Goal: Register for event/course

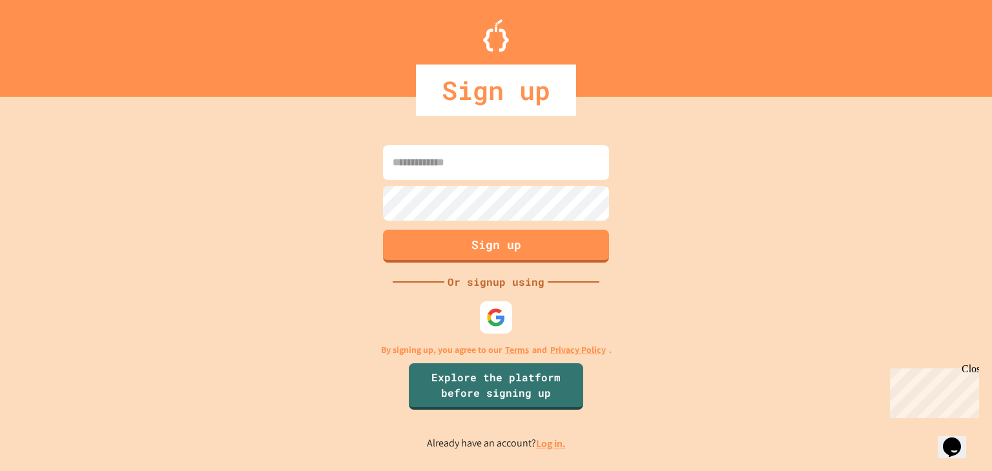
click at [421, 159] on input at bounding box center [496, 162] width 226 height 35
click at [494, 159] on input "**********" at bounding box center [496, 162] width 226 height 35
type input "**********"
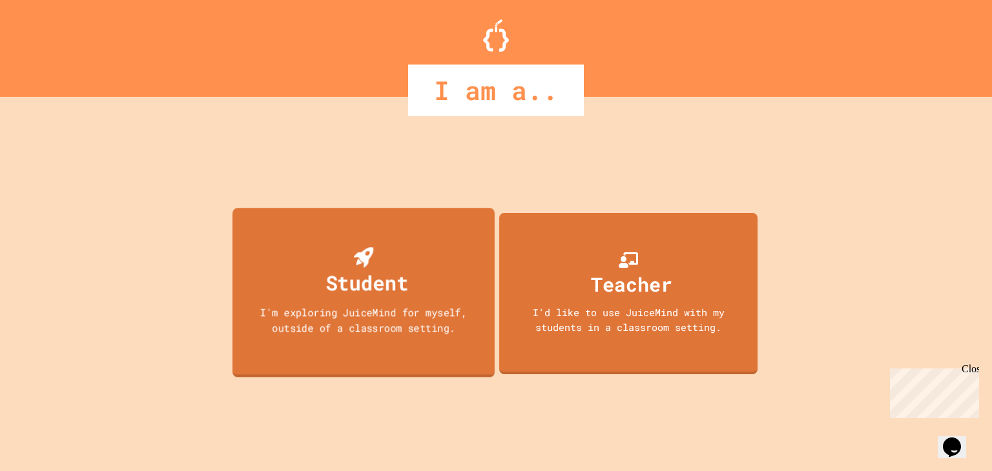
click at [383, 261] on div "Student" at bounding box center [363, 272] width 89 height 51
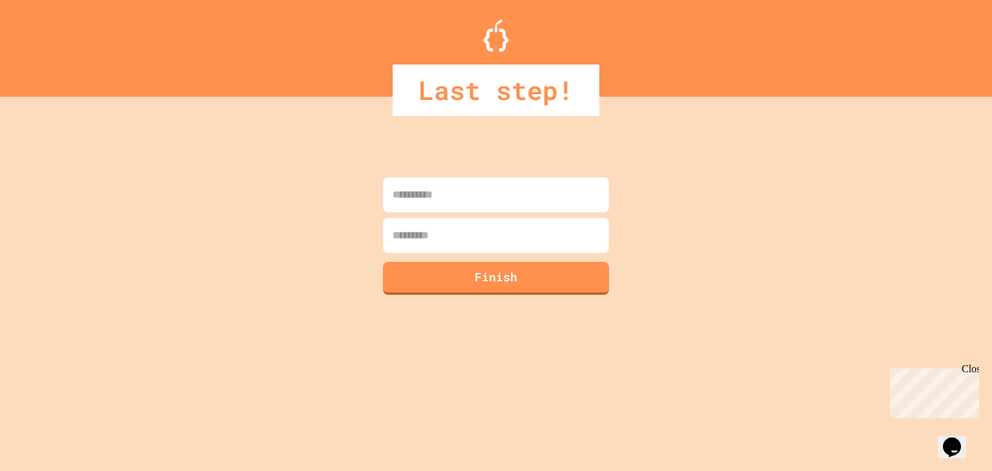
click at [434, 198] on input at bounding box center [496, 195] width 226 height 35
type input "**********"
click at [417, 234] on input at bounding box center [496, 235] width 226 height 35
type input "*****"
click at [498, 291] on button "Finish" at bounding box center [496, 277] width 230 height 34
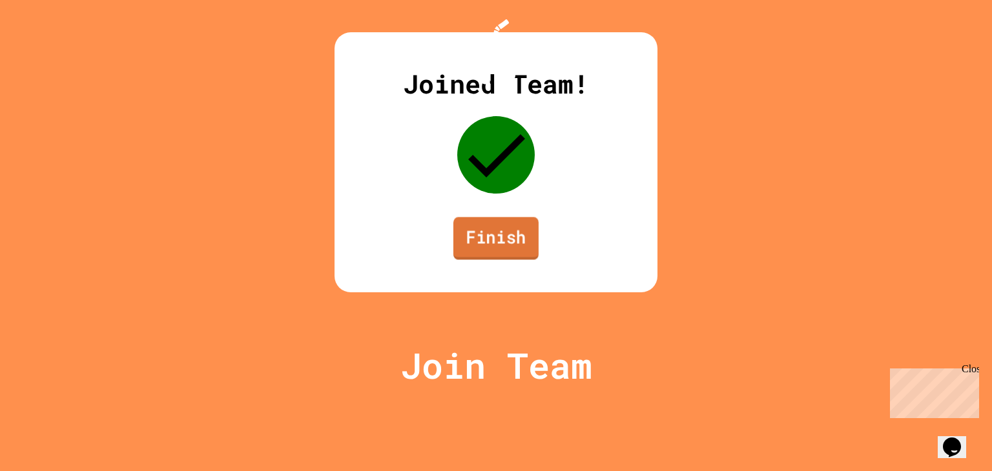
click at [499, 260] on link "Finish" at bounding box center [495, 238] width 85 height 43
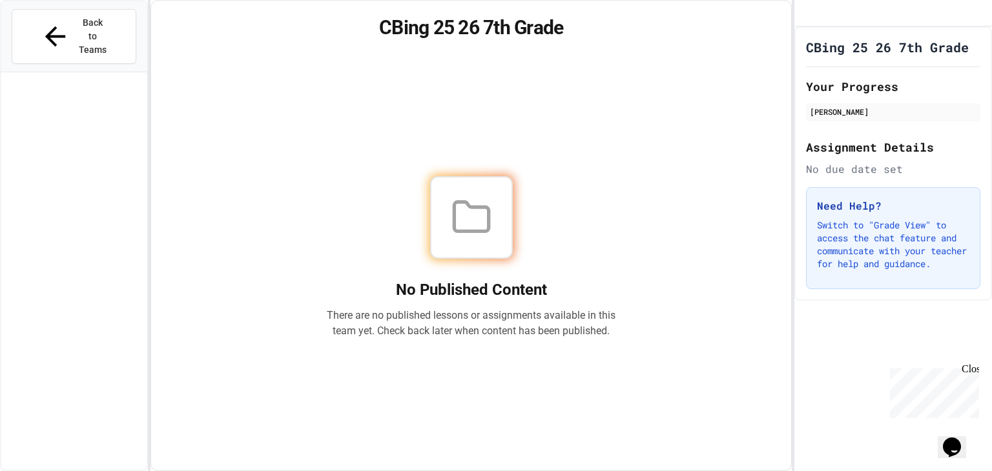
click at [950, 438] on icon "Chat widget" at bounding box center [951, 447] width 18 height 19
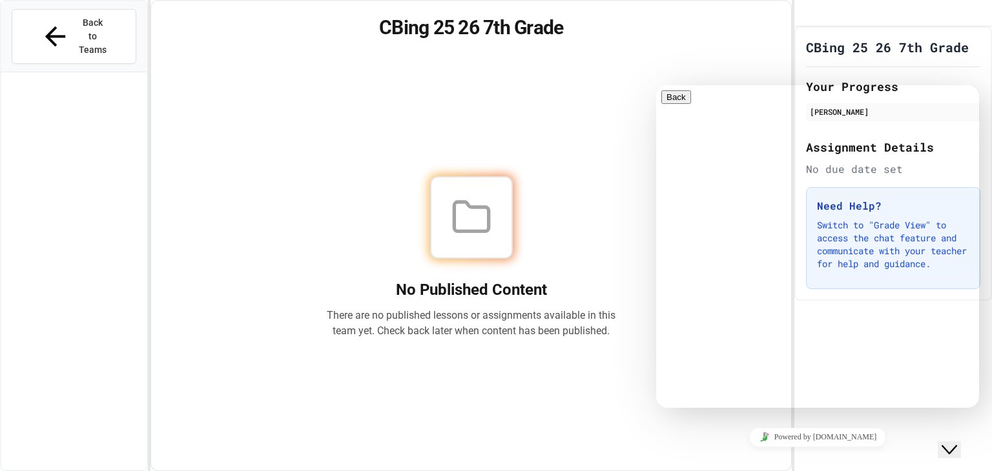
click at [723, 21] on h1 "CBing 25 26 7th Grade" at bounding box center [471, 27] width 609 height 23
click at [80, 27] on span "Back to Teams" at bounding box center [93, 36] width 30 height 41
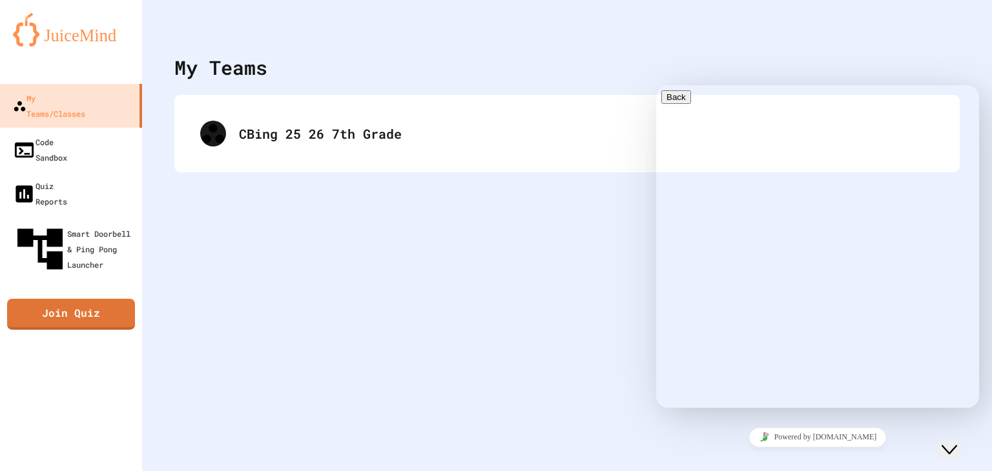
click at [957, 442] on div "Close Chat This icon closes the chat window." at bounding box center [948, 449] width 15 height 15
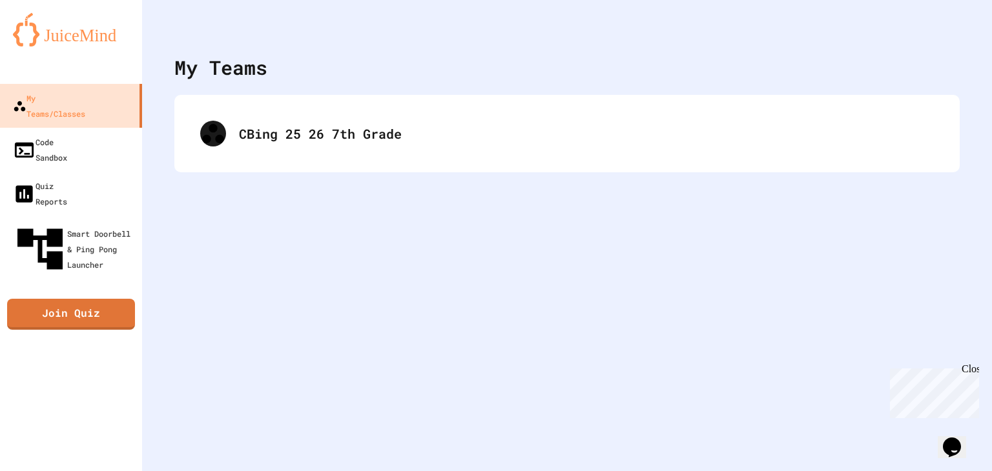
click at [329, 25] on div at bounding box center [567, 19] width 850 height 39
click at [54, 297] on link "Join Quiz" at bounding box center [71, 313] width 124 height 32
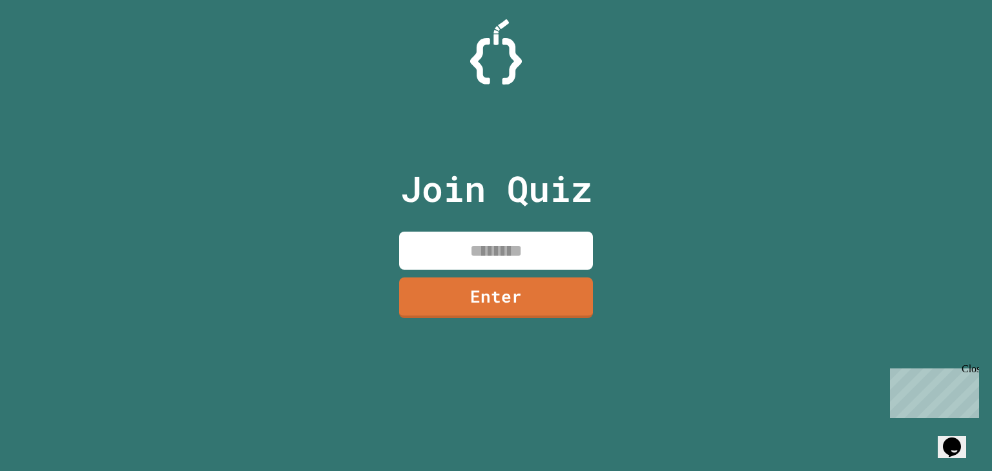
click at [418, 243] on input at bounding box center [496, 251] width 194 height 38
type input "********"
click at [471, 294] on link "Enter" at bounding box center [495, 297] width 195 height 43
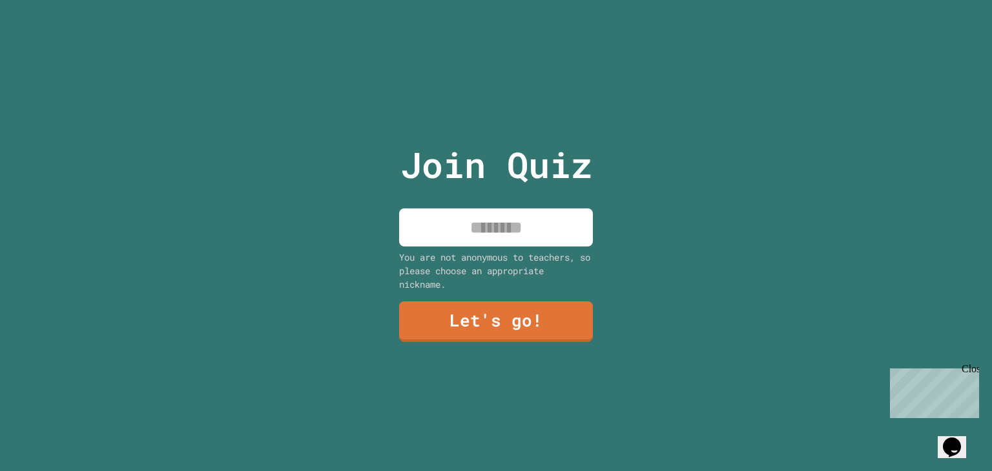
click at [480, 239] on input at bounding box center [496, 228] width 194 height 38
type input "***"
click at [545, 314] on link "Let's go!" at bounding box center [496, 320] width 194 height 43
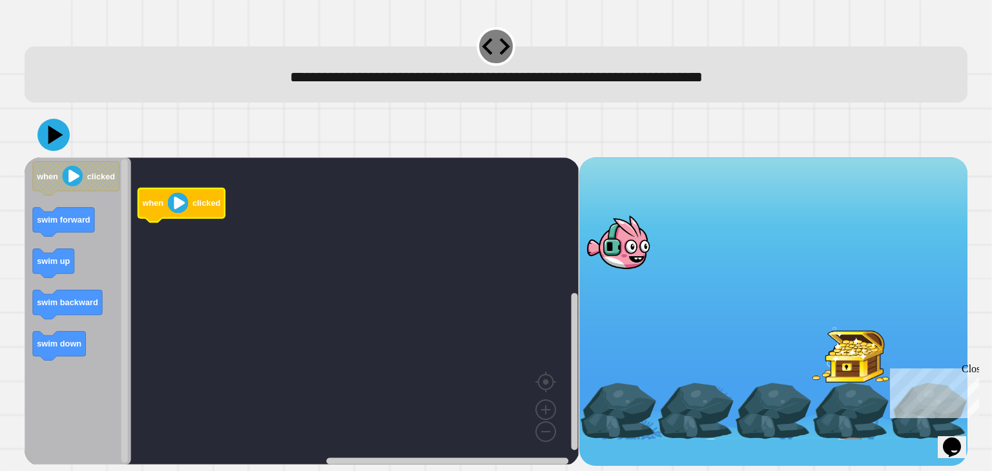
click at [178, 204] on image "Blockly Workspace" at bounding box center [178, 202] width 21 height 21
click at [174, 209] on image "Blockly Workspace" at bounding box center [178, 202] width 21 height 21
click at [974, 369] on div "Close" at bounding box center [969, 371] width 16 height 16
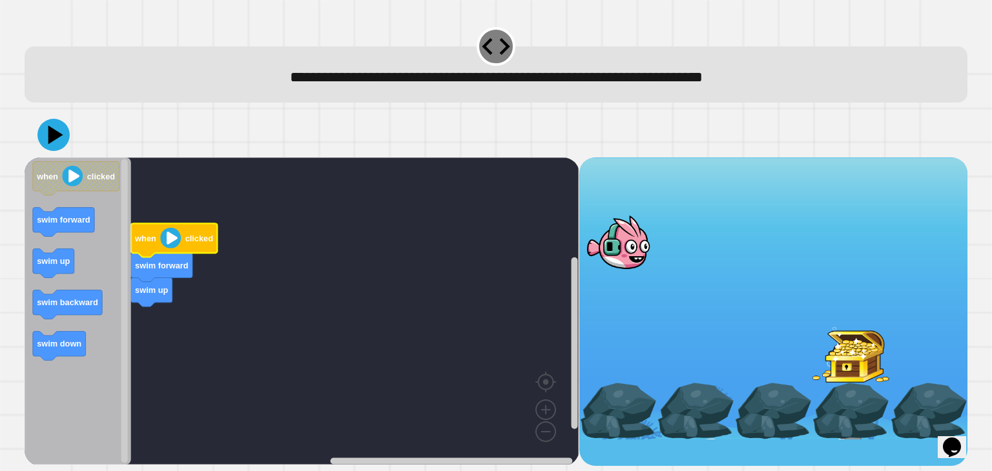
click at [167, 242] on image "Blockly Workspace" at bounding box center [171, 238] width 21 height 21
click at [68, 179] on image "Blockly Workspace" at bounding box center [73, 176] width 21 height 21
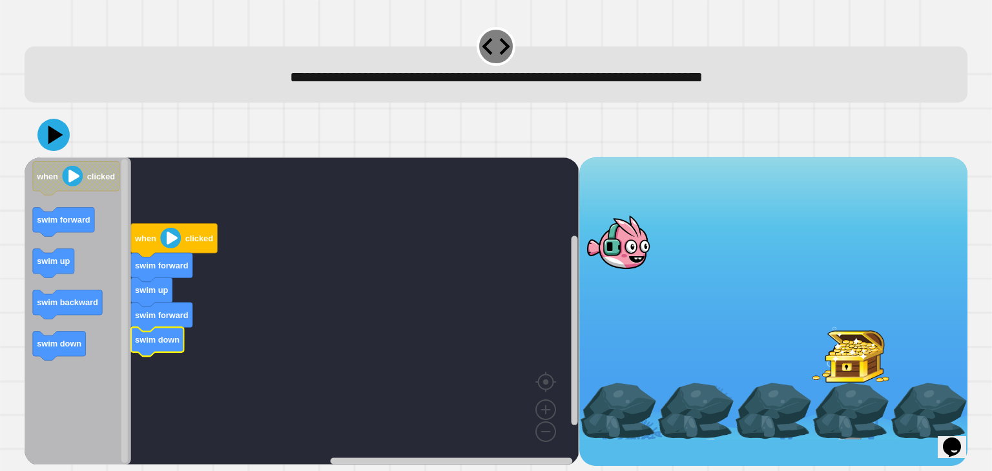
click at [172, 238] on image "Blockly Workspace" at bounding box center [171, 238] width 21 height 21
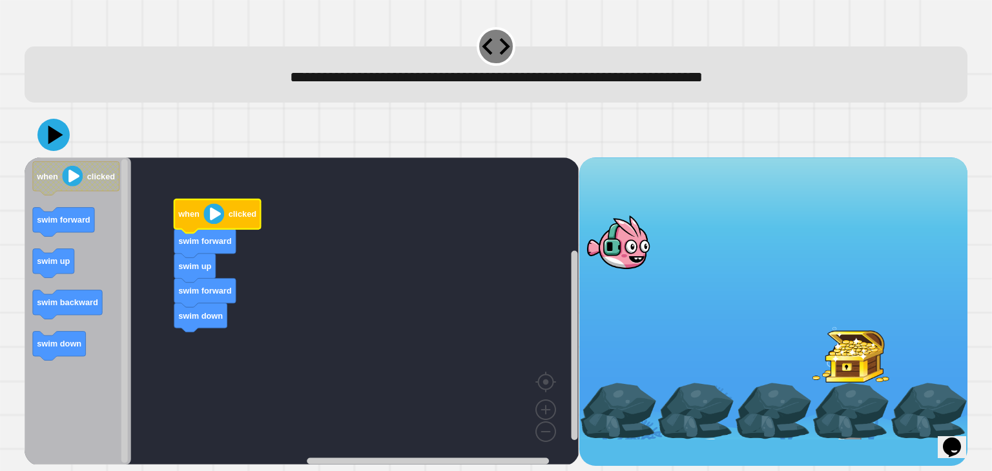
click at [211, 218] on image "Blockly Workspace" at bounding box center [214, 213] width 21 height 21
click at [54, 137] on icon at bounding box center [56, 134] width 18 height 23
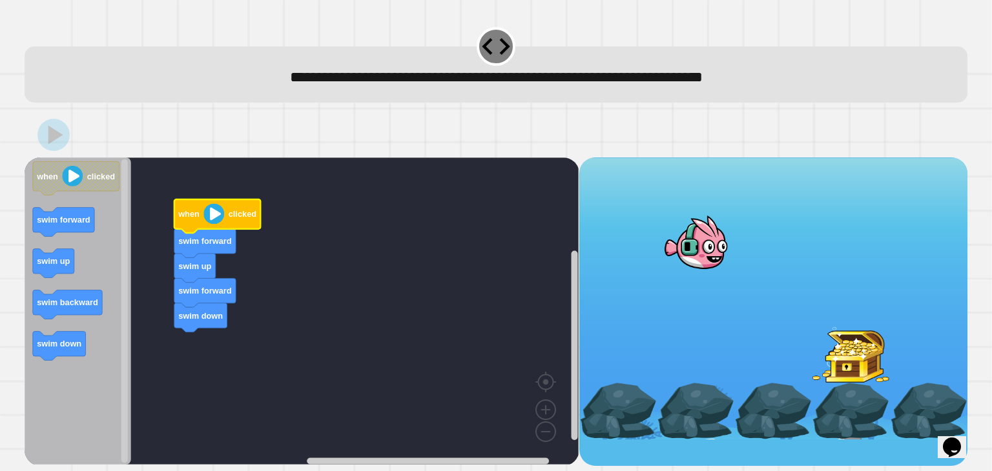
click at [214, 215] on image "Blockly Workspace" at bounding box center [214, 213] width 21 height 21
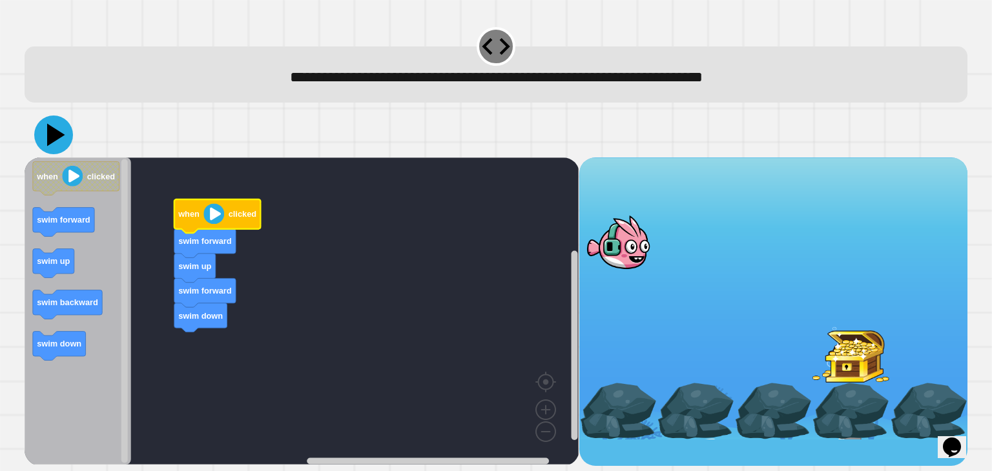
click at [53, 139] on icon at bounding box center [56, 134] width 18 height 23
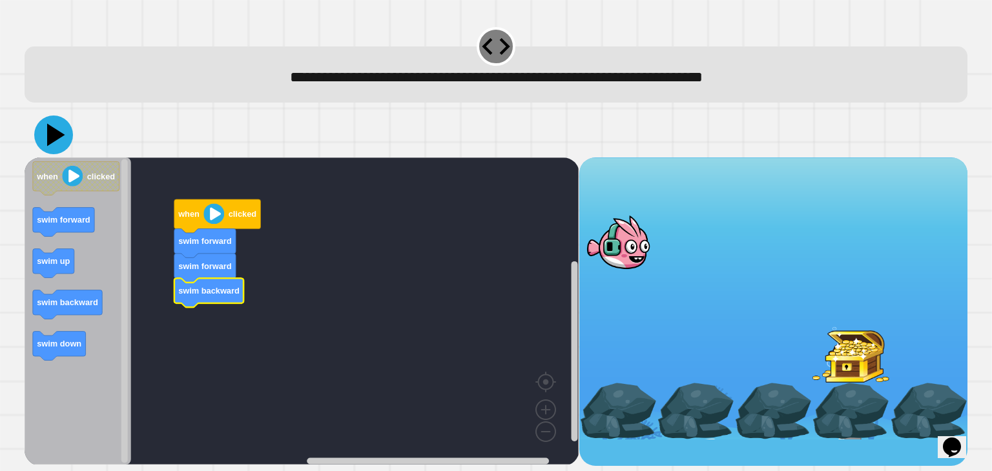
click at [49, 130] on icon at bounding box center [56, 134] width 18 height 23
click at [65, 349] on g "swim down" at bounding box center [59, 346] width 53 height 29
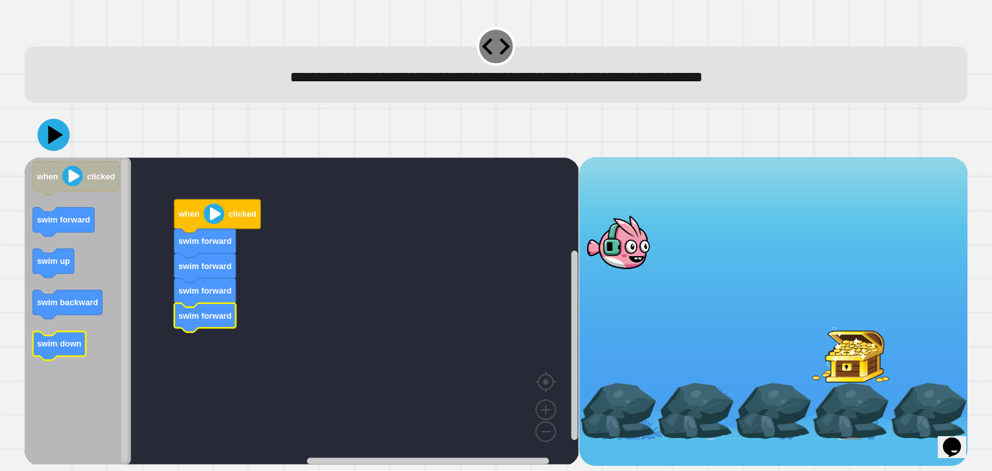
click at [63, 346] on text "swim down" at bounding box center [59, 344] width 45 height 10
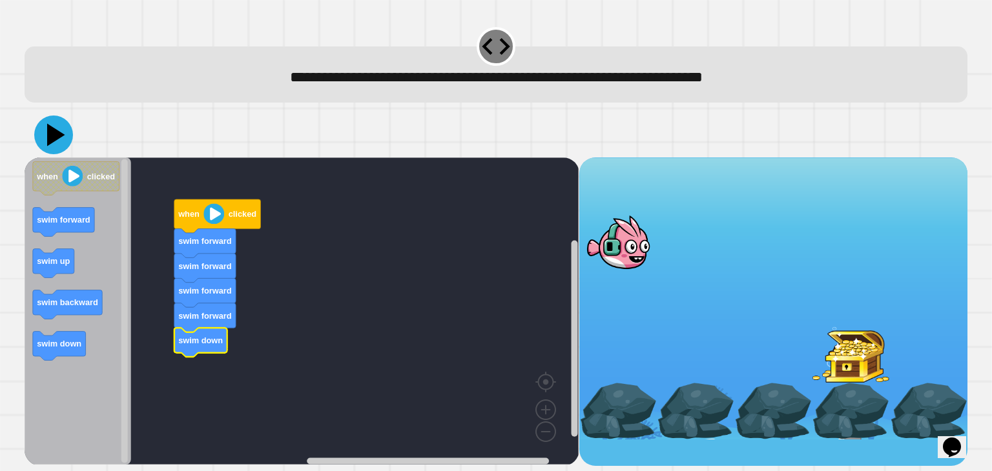
click at [54, 139] on icon at bounding box center [56, 134] width 18 height 23
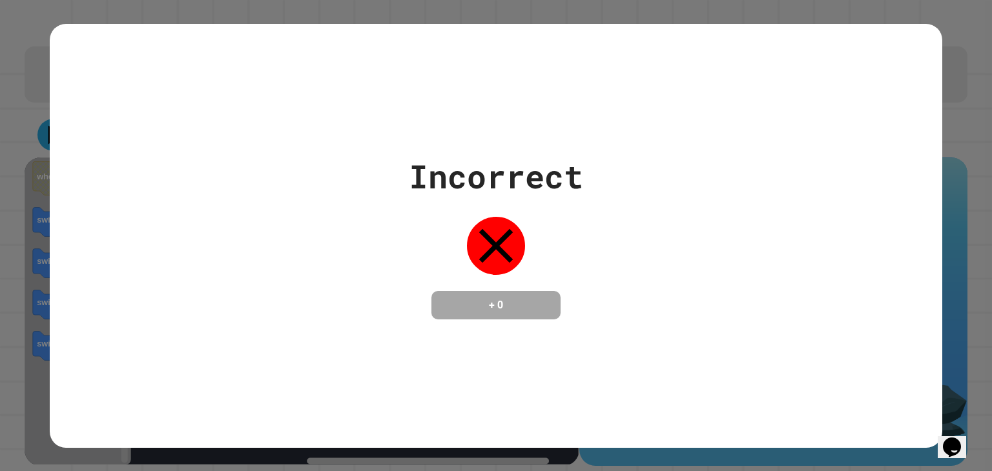
drag, startPoint x: 210, startPoint y: 385, endPoint x: 395, endPoint y: 390, distance: 185.3
click at [395, 390] on div "Incorrect + 0" at bounding box center [496, 236] width 892 height 424
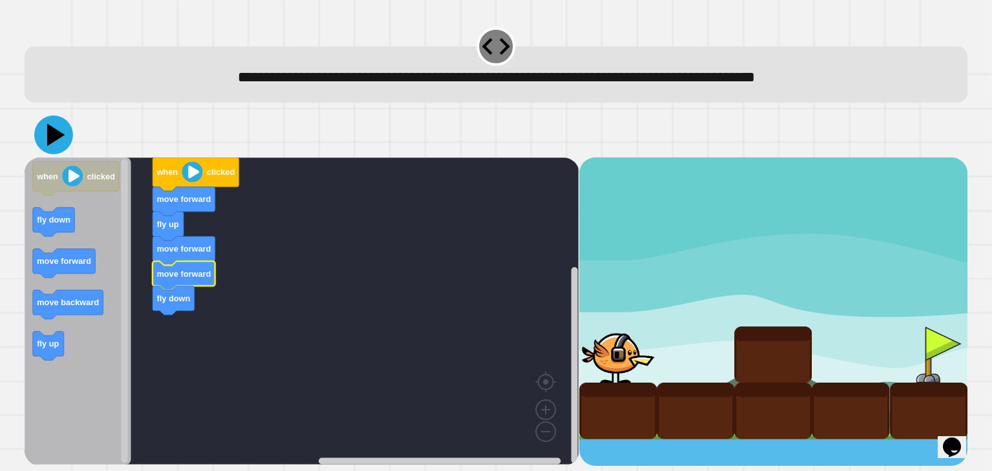
click at [61, 134] on icon at bounding box center [53, 135] width 39 height 39
click at [52, 137] on icon at bounding box center [56, 134] width 18 height 23
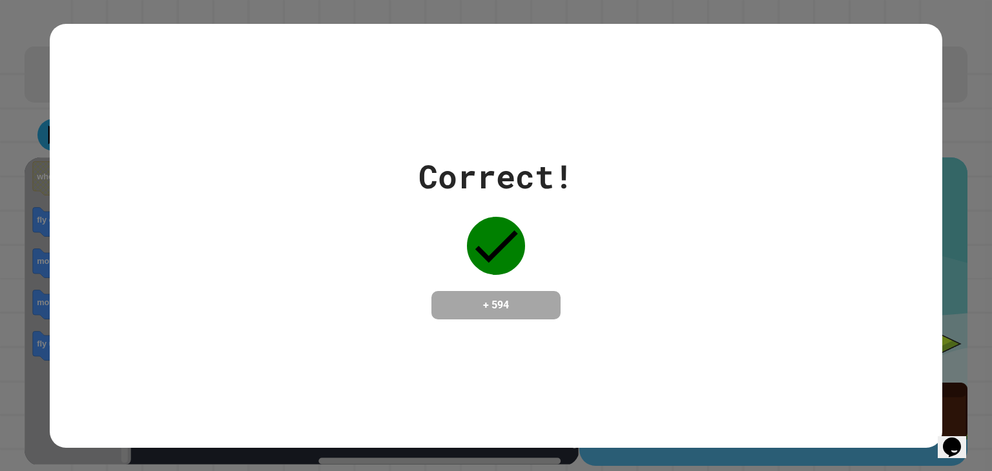
click at [656, 309] on div "Correct! + 594" at bounding box center [496, 235] width 892 height 167
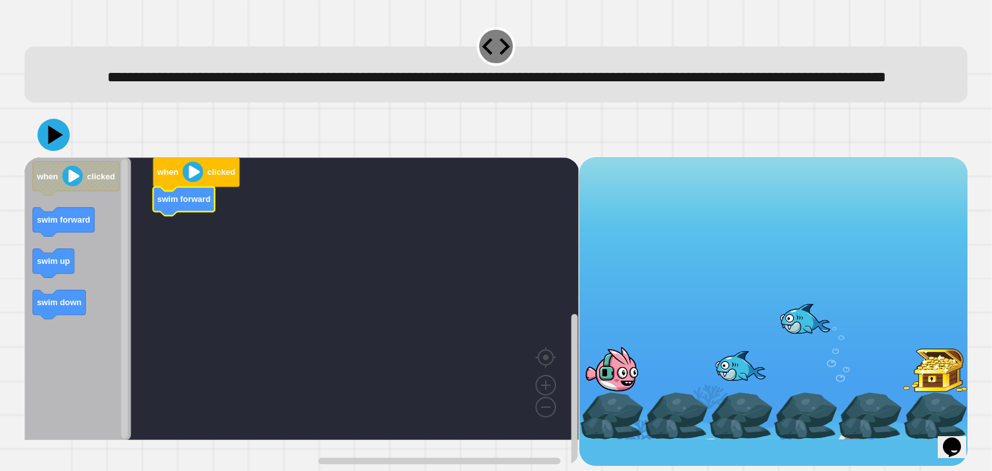
click at [184, 238] on div "when clicked swim forward when clicked swim forward swim up swim down" at bounding box center [302, 312] width 554 height 309
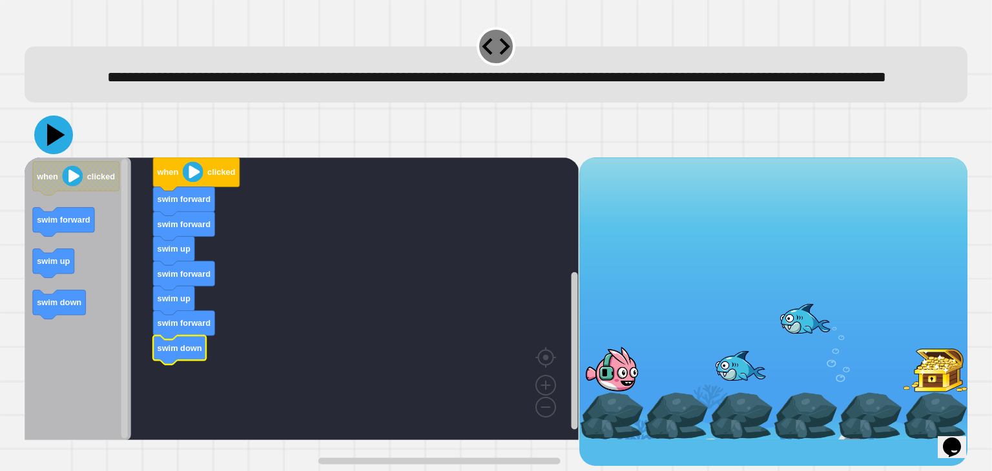
click at [63, 154] on icon at bounding box center [53, 135] width 39 height 39
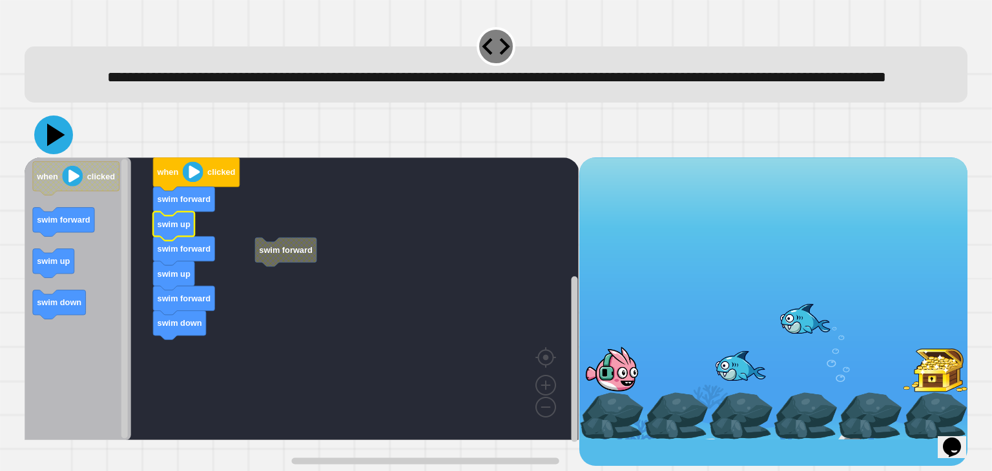
click at [48, 146] on icon at bounding box center [56, 134] width 18 height 23
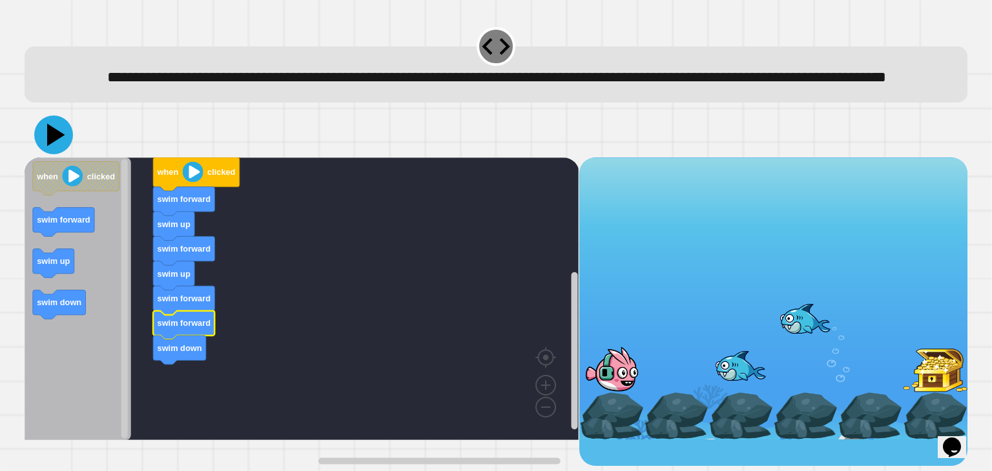
click at [50, 146] on icon at bounding box center [56, 134] width 18 height 23
click at [56, 146] on icon at bounding box center [56, 134] width 18 height 23
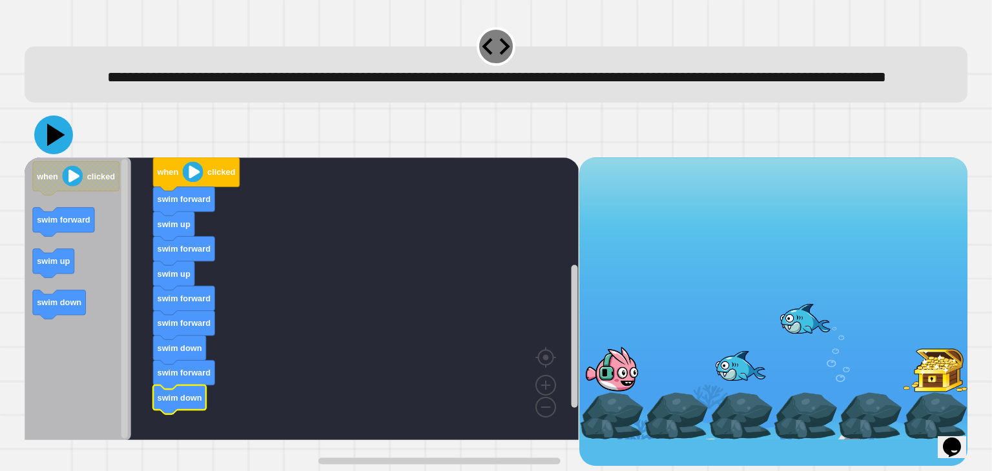
click at [48, 146] on icon at bounding box center [56, 134] width 18 height 23
